Goal: Find specific page/section: Locate item on page

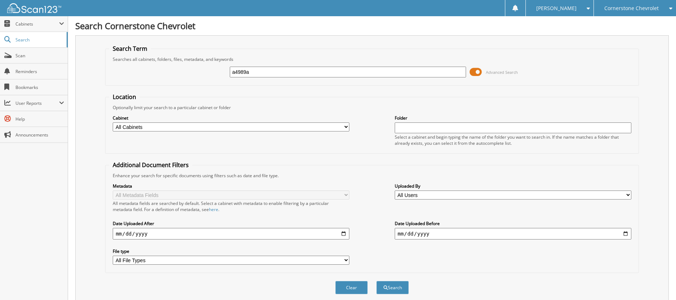
type input "a4989a"
click at [376, 281] on button "Search" at bounding box center [392, 287] width 32 height 13
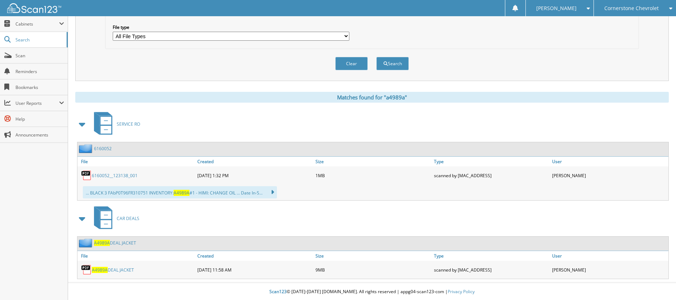
scroll to position [225, 0]
click at [111, 272] on link "A4989A DEAL JACKET" at bounding box center [113, 269] width 42 height 6
click at [106, 269] on span "A4989A" at bounding box center [100, 269] width 16 height 6
click at [97, 269] on span "A4989A" at bounding box center [100, 269] width 16 height 6
